Goal: Task Accomplishment & Management: Complete application form

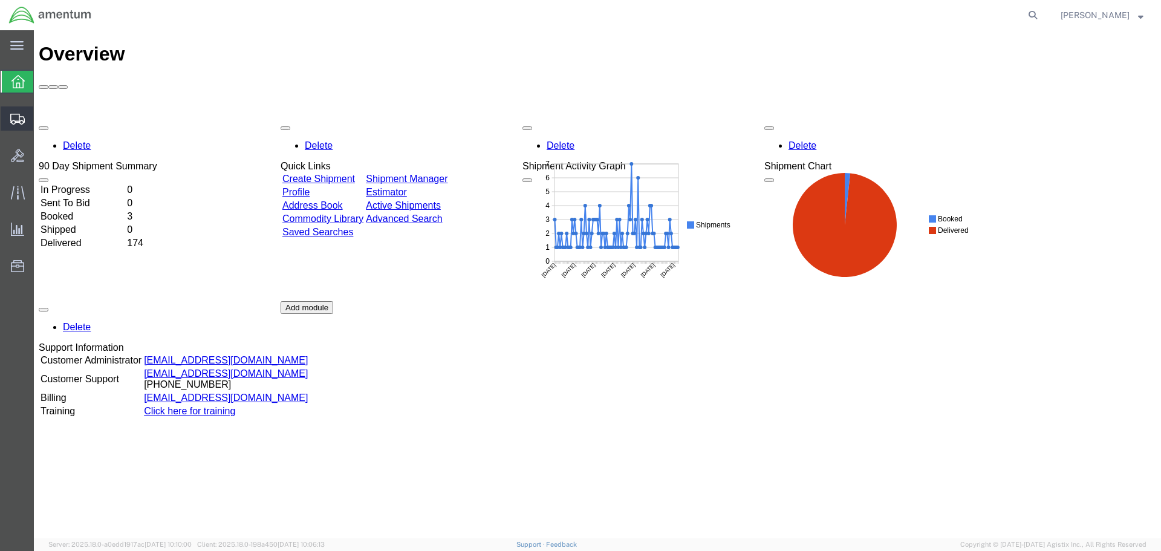
click at [0, 0] on span "Create Shipment" at bounding box center [0, 0] width 0 height 0
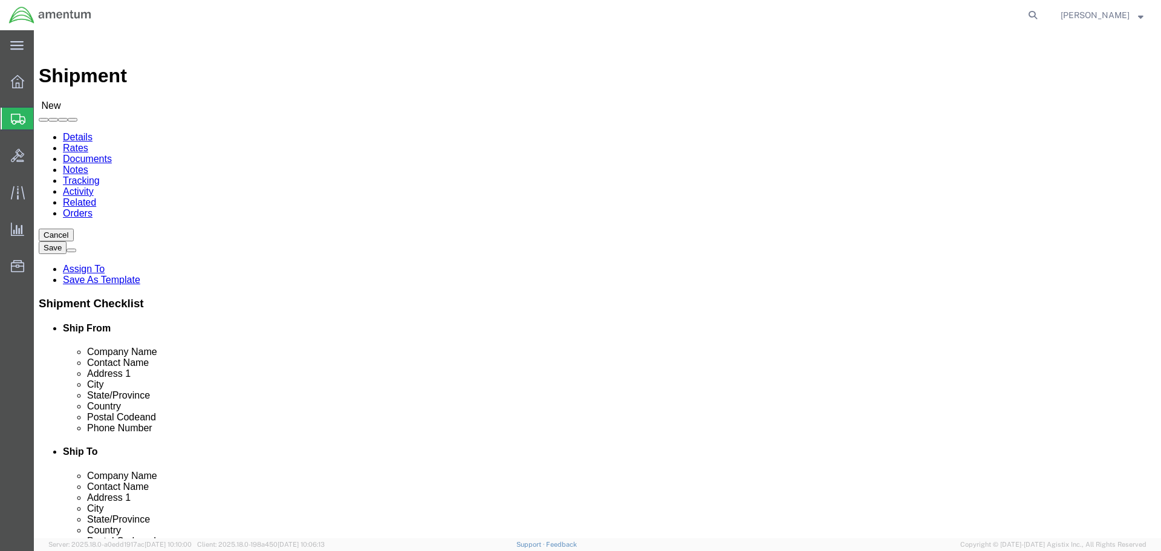
select select
select select "MYPROFILE"
select select "CA"
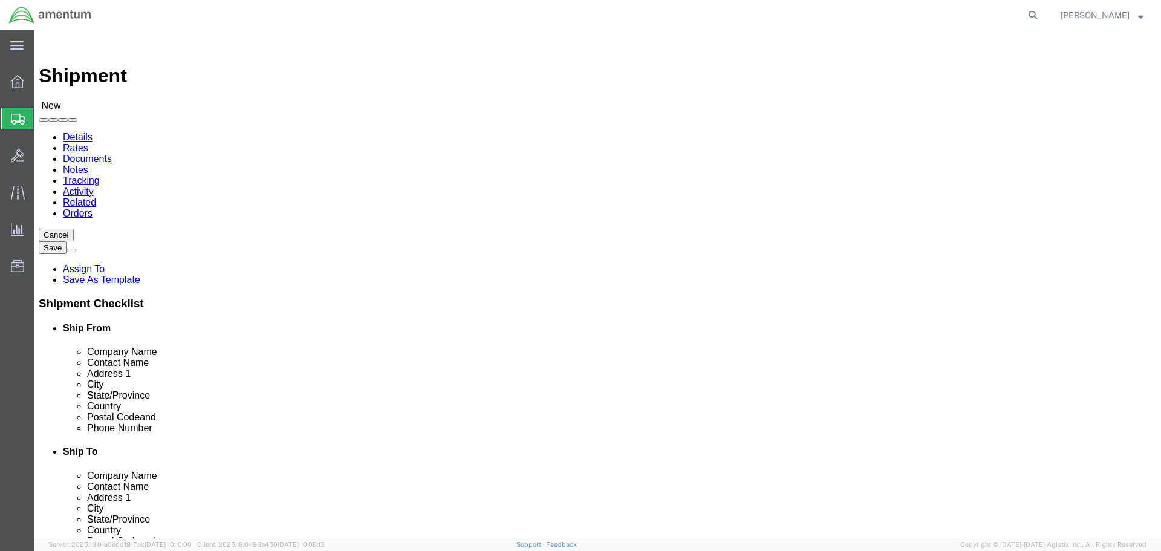
select select "49946"
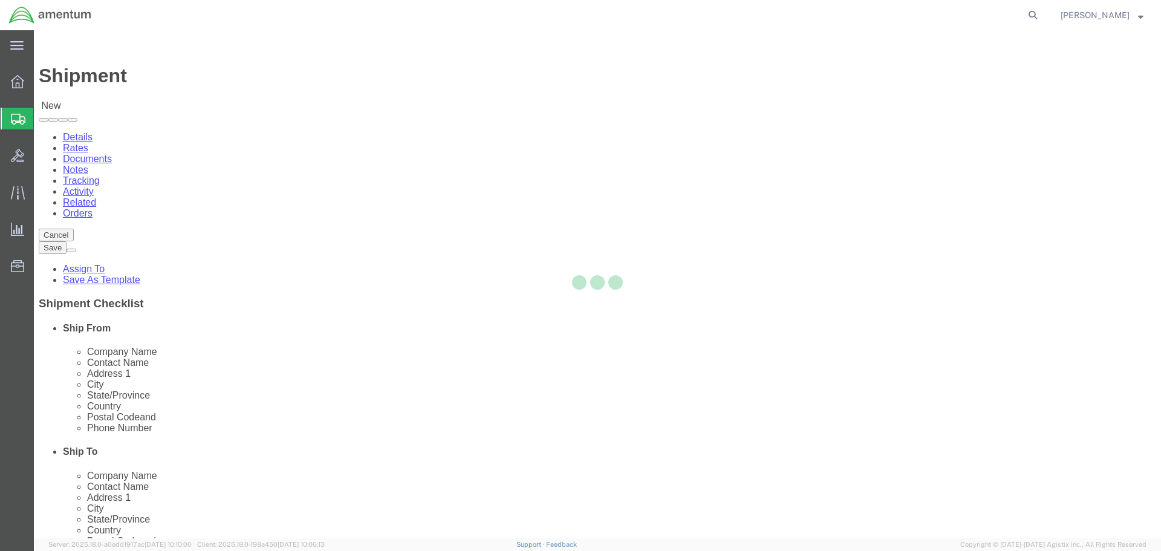
select select "CA"
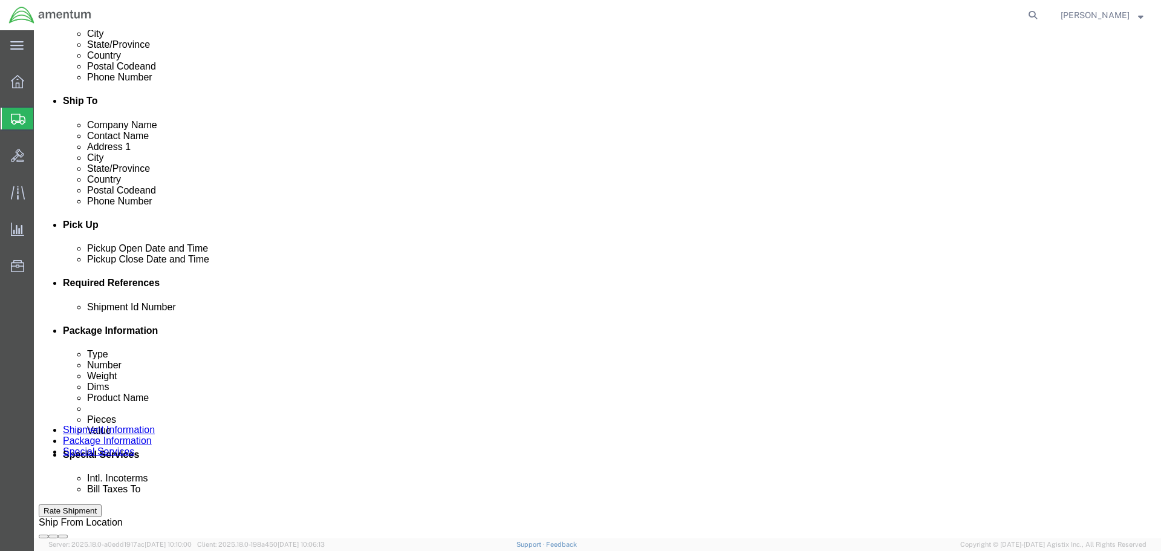
scroll to position [363, 0]
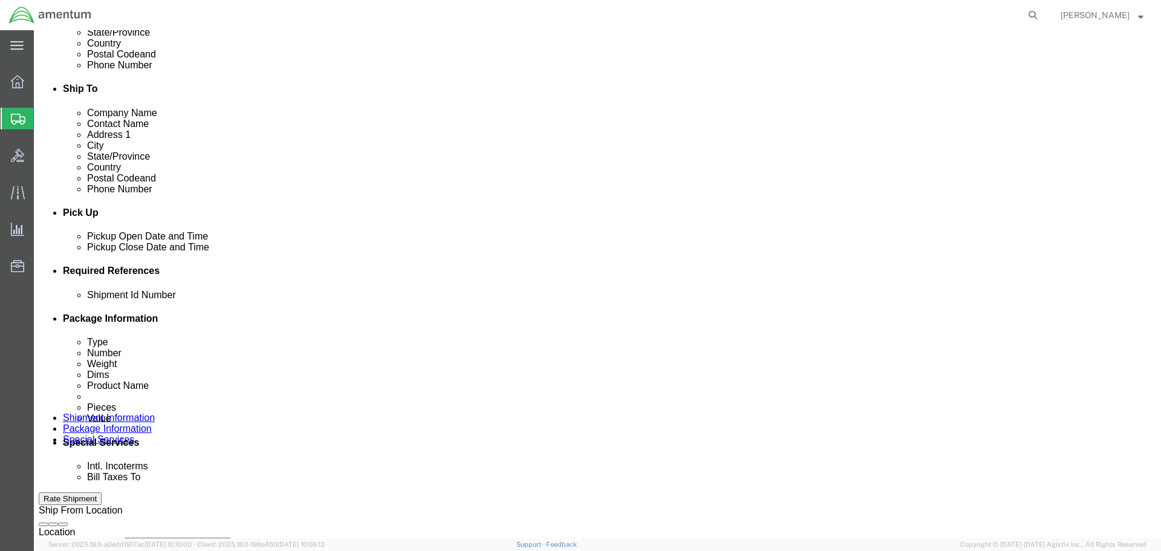
click input "text"
type input "1"
click button "Add reference"
click select "Select Account Type Activity ID Airline Appointment Number ASN Batch Request # …"
select select "DEPT"
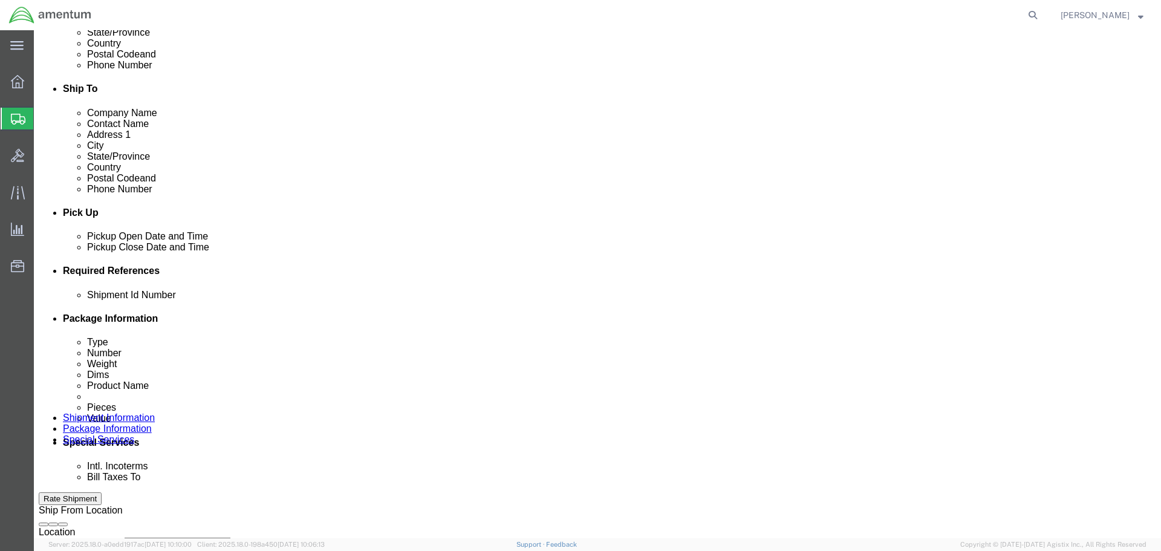
click select "Select Account Type Activity ID Airline Appointment Number ASN Batch Request # …"
click input "text"
type input "CBP"
click button "Add reference"
click select "Select Account Type Activity ID Airline Appointment Number ASN Batch Request # …"
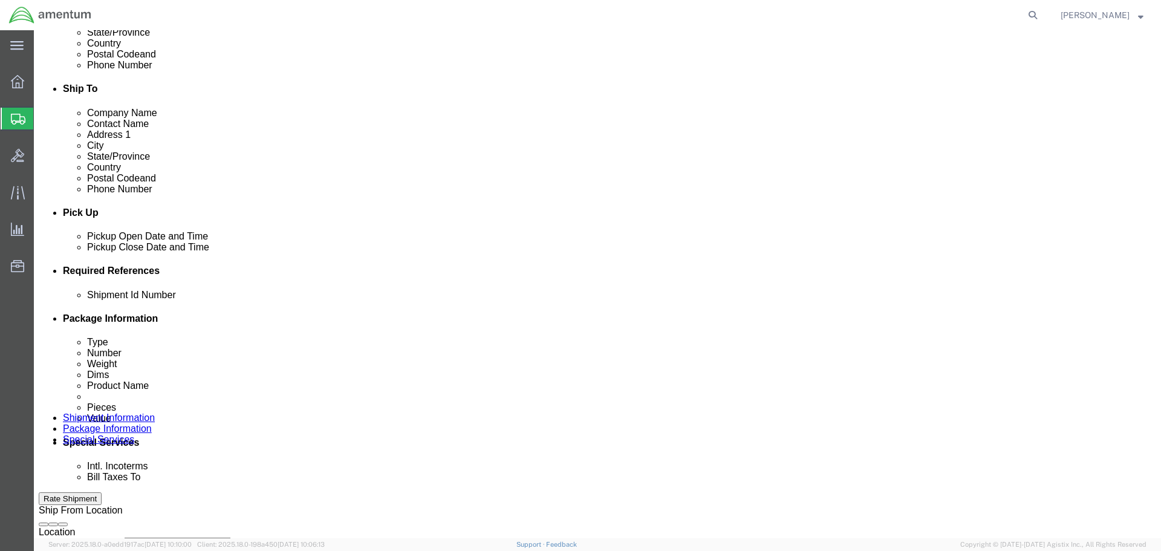
select select "PROJNUM"
click select "Select Account Type Activity ID Airline Appointment Number ASN Batch Request # …"
click input "text"
type input "6118.03.03.2219.000.WRS.0000"
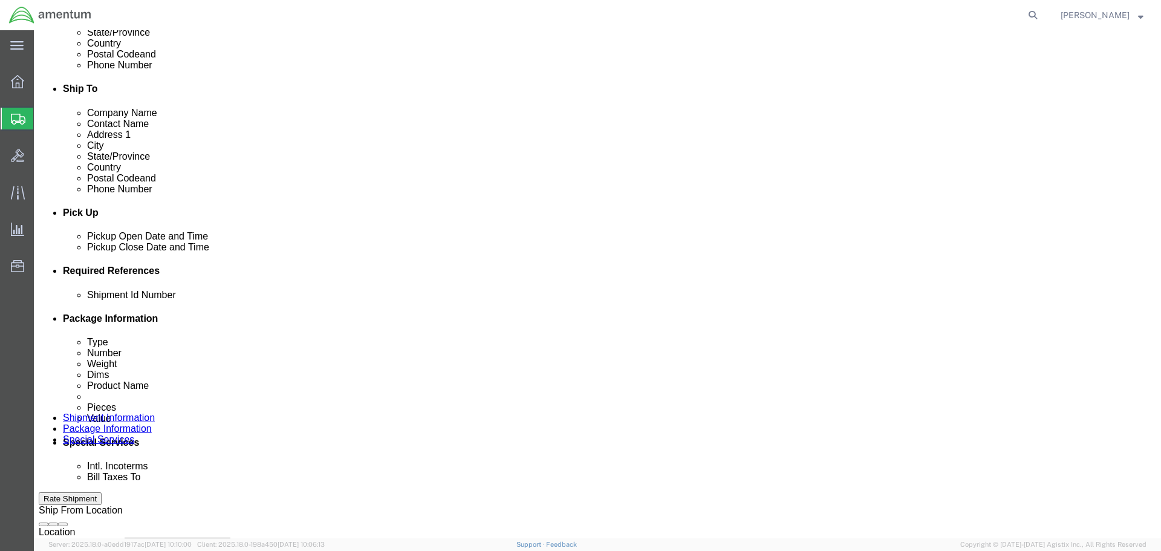
click button "Add reference"
click select "Select Account Type Activity ID Airline Appointment Number ASN Batch Request # …"
select select "CUSTREF"
click select "Select Account Type Activity ID Airline Appointment Number ASN Batch Request # …"
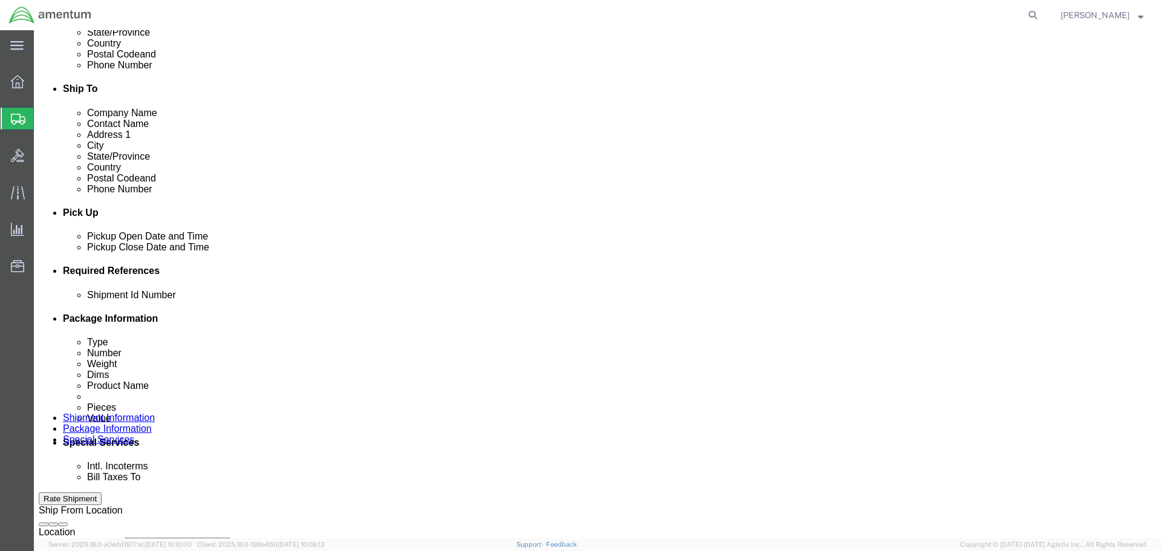
click input "text"
drag, startPoint x: 211, startPoint y: 404, endPoint x: 151, endPoint y: 407, distance: 59.9
click div "Select Account Type Activity ID Airline Appointment Number ASN Batch Request # …"
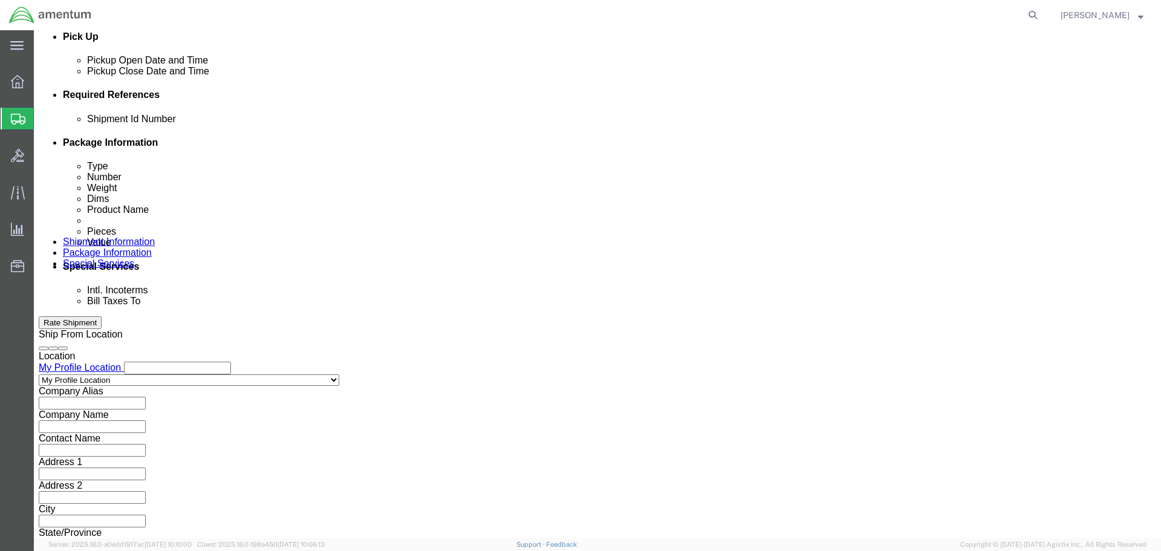
scroll to position [544, 0]
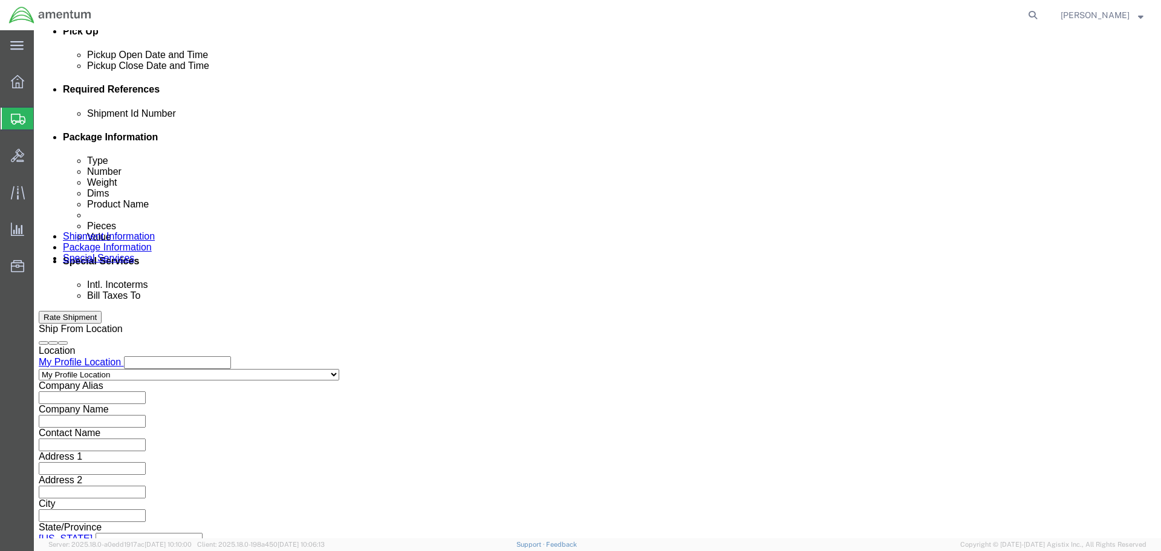
type input "Tool Return"
click button "Continue"
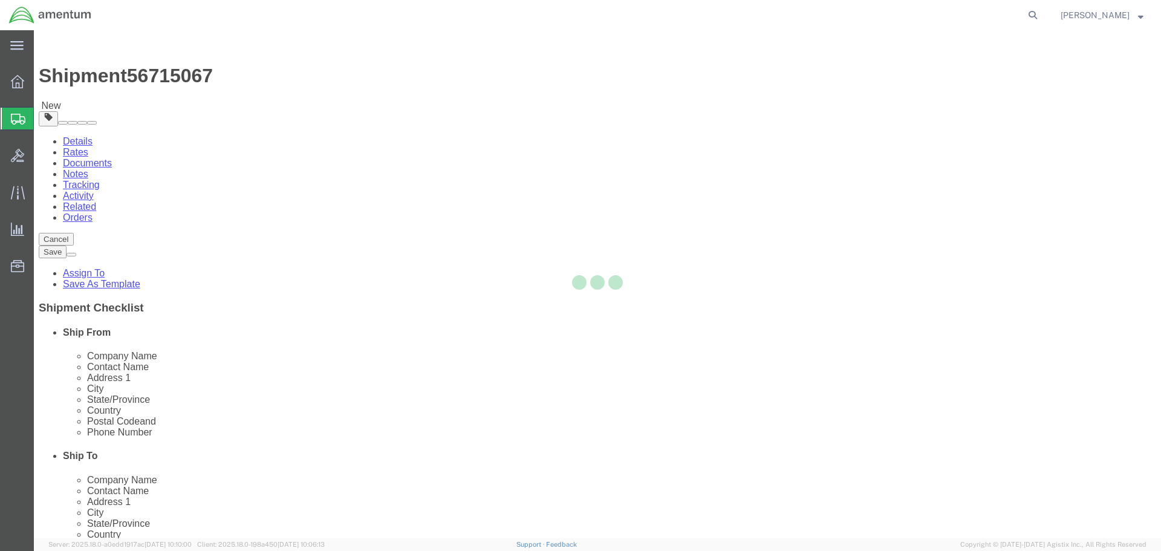
select select "CBOX"
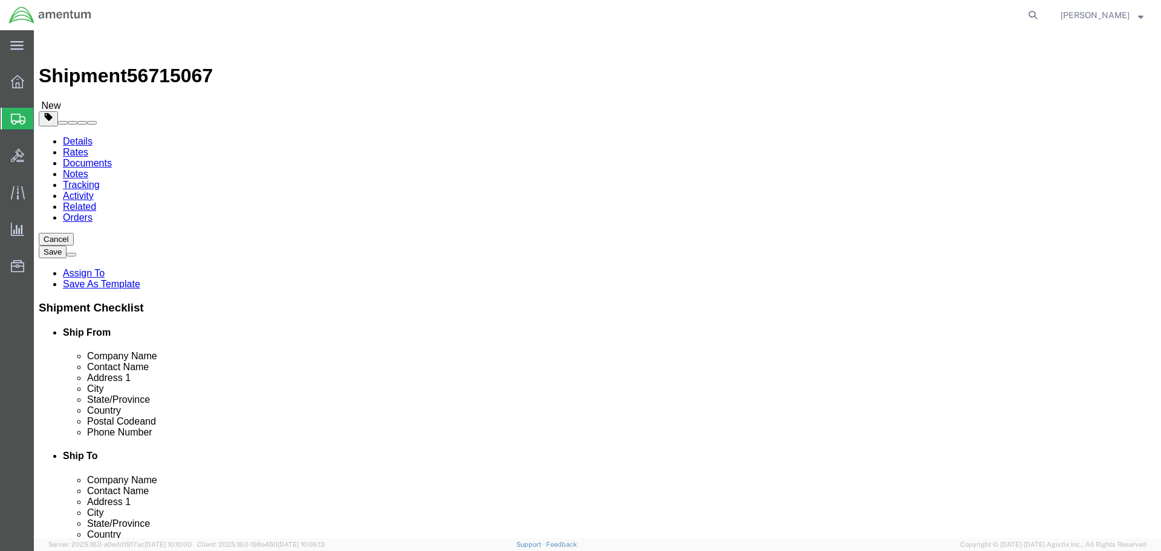
click input "text"
type input "15"
type input "18.5"
type input "24.5"
type input "27"
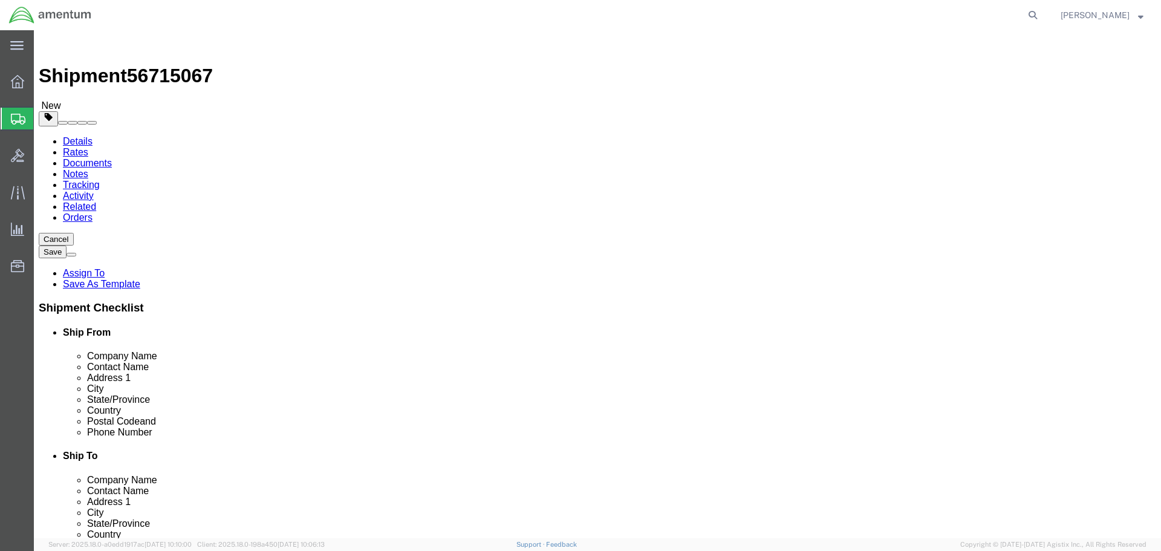
click link "Add Content"
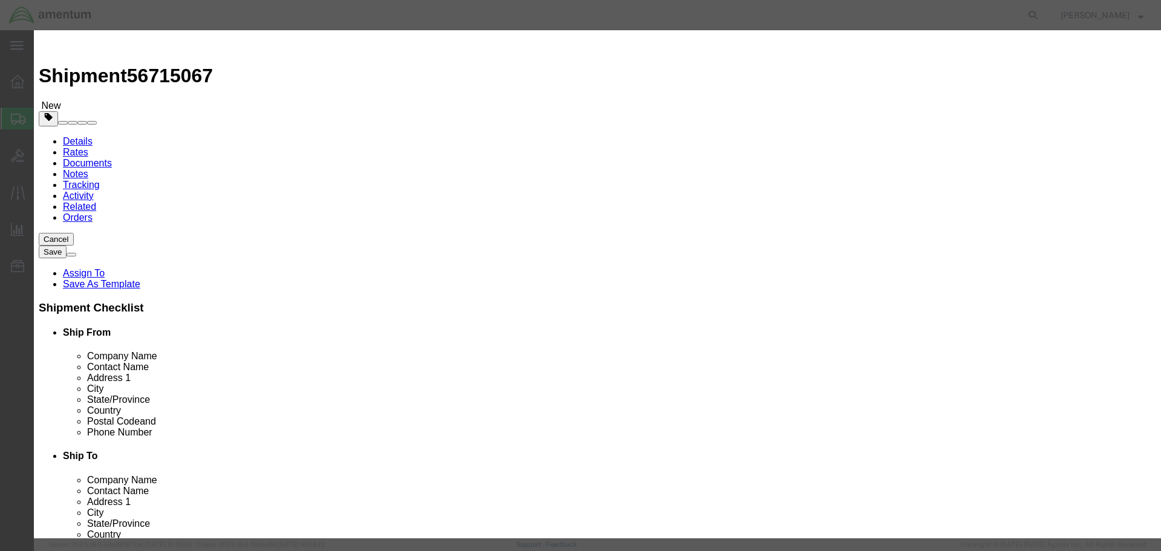
click input "text"
paste input "Tool Return"
type input "Tool Return"
click input "0"
type input "1"
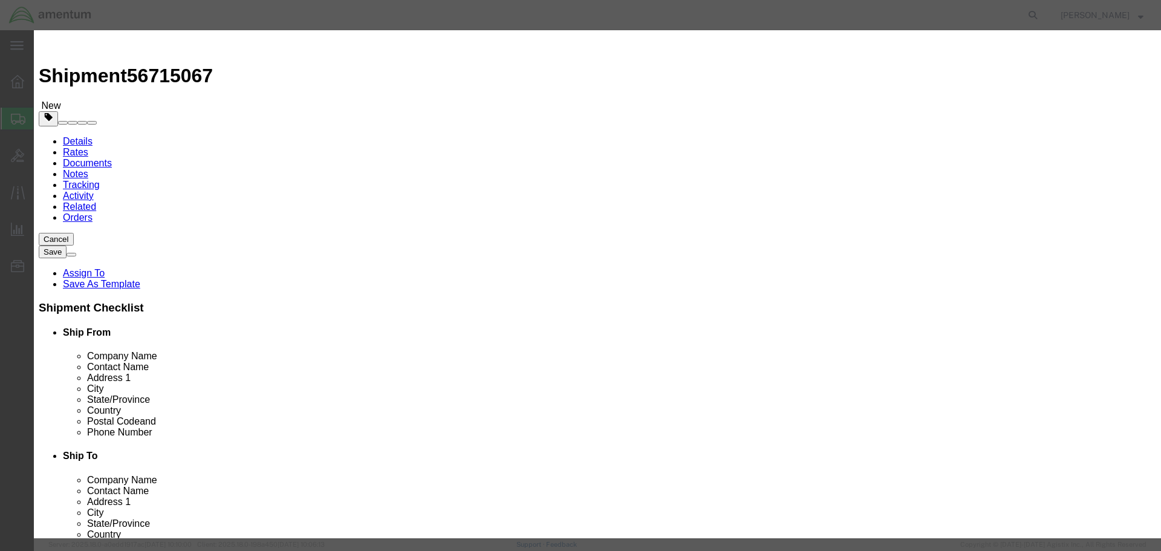
click input "text"
type input "2000"
click button "Save & Close"
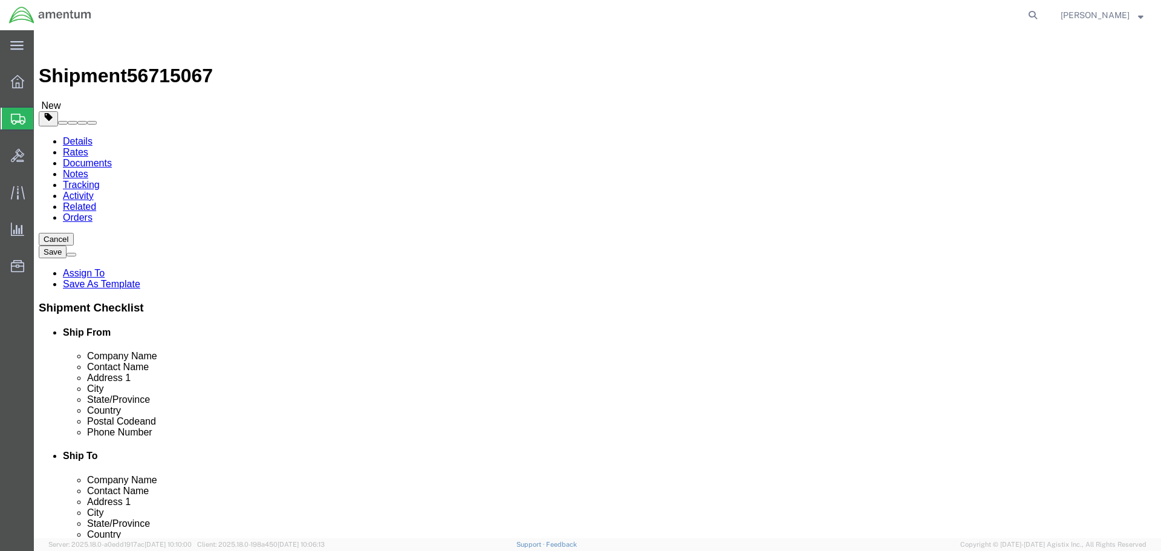
click button "Rate Shipment"
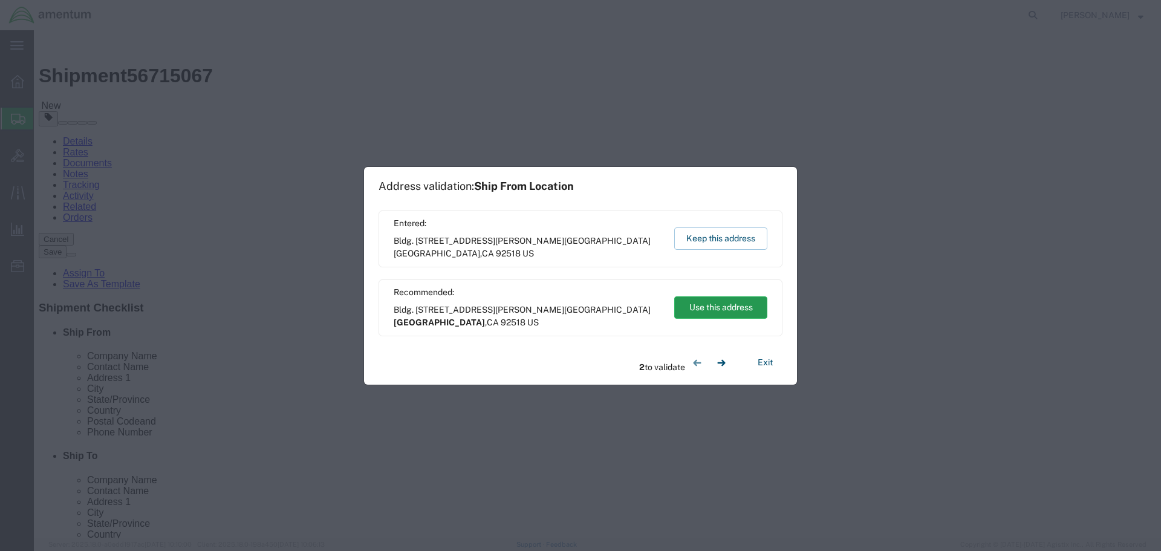
click at [724, 305] on button "Use this address" at bounding box center [720, 307] width 93 height 22
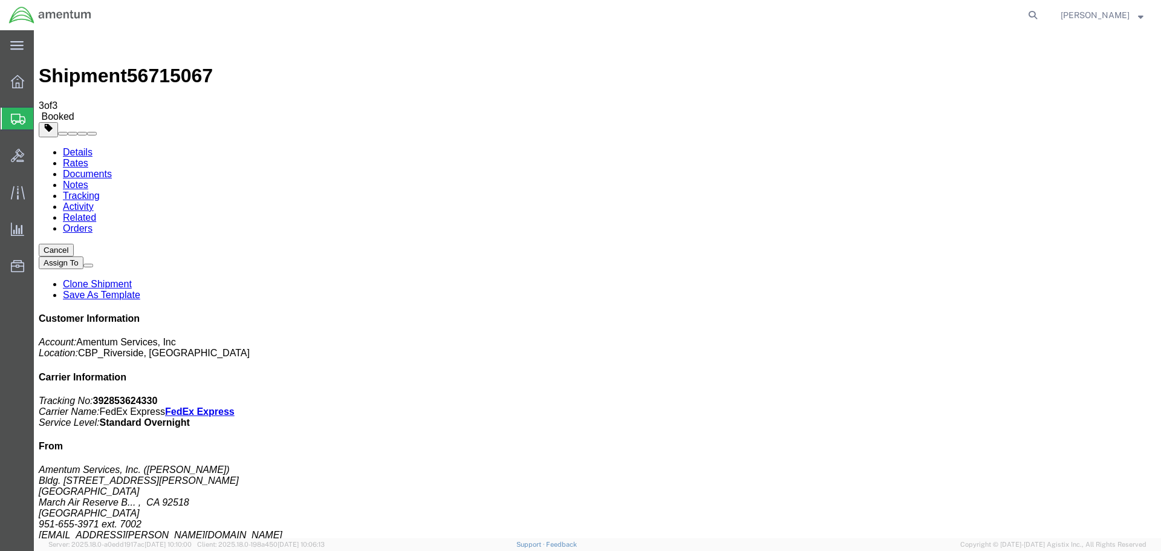
click at [1140, 16] on strong "button" at bounding box center [1140, 15] width 5 height 4
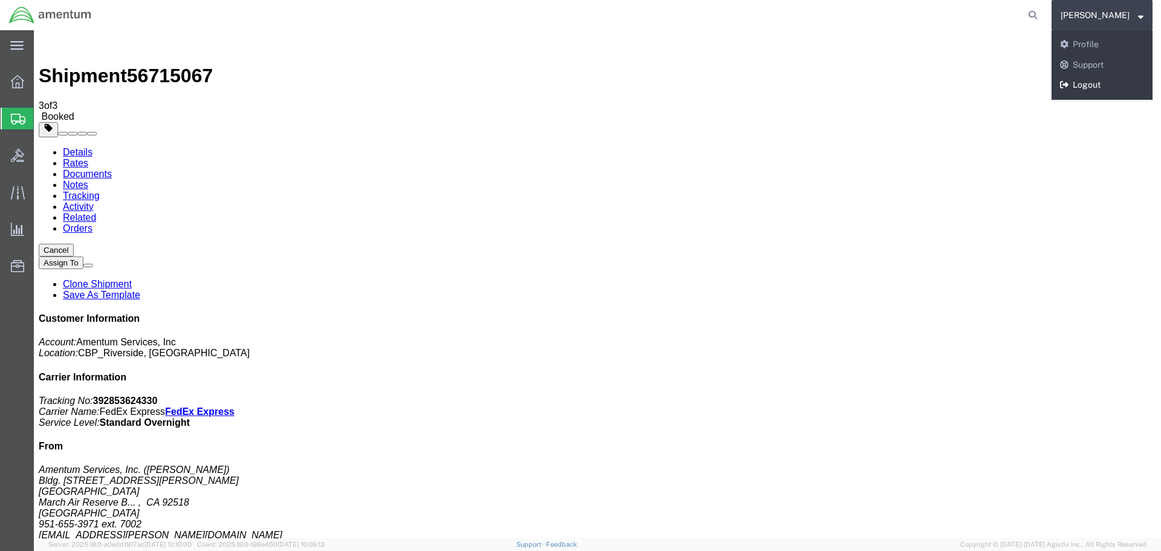
click at [1106, 86] on link "Logout" at bounding box center [1101, 85] width 101 height 21
